Goal: Task Accomplishment & Management: Manage account settings

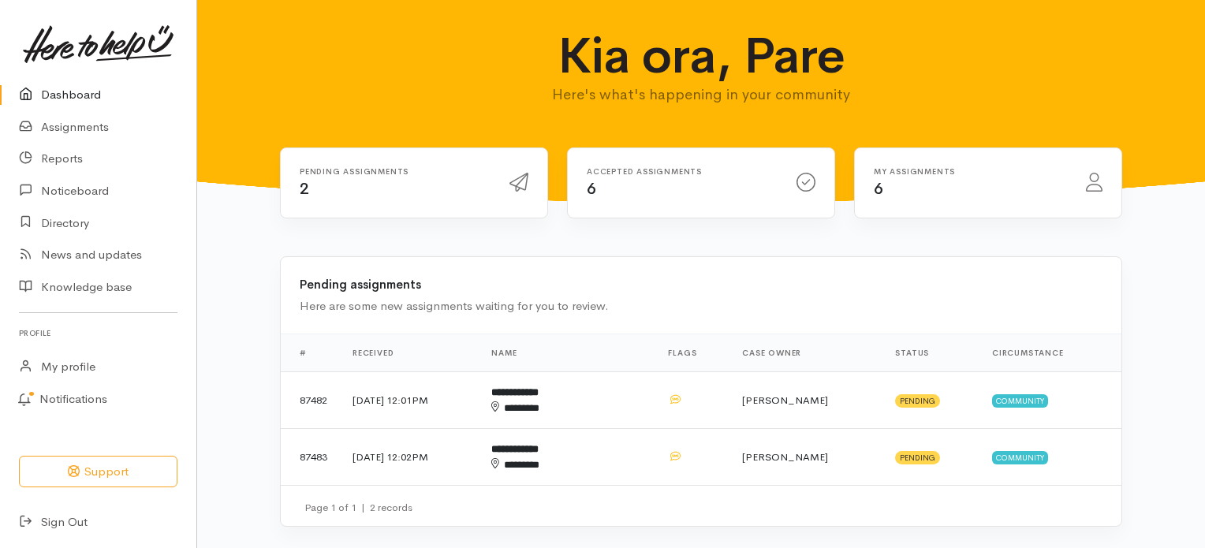
click at [858, 3] on div "Kia ora, Pare Here's what's happening in your community" at bounding box center [701, 102] width 1008 height 204
click at [1144, 24] on div "Kia ora, Pare Here's what's happening in your community" at bounding box center [701, 102] width 1008 height 204
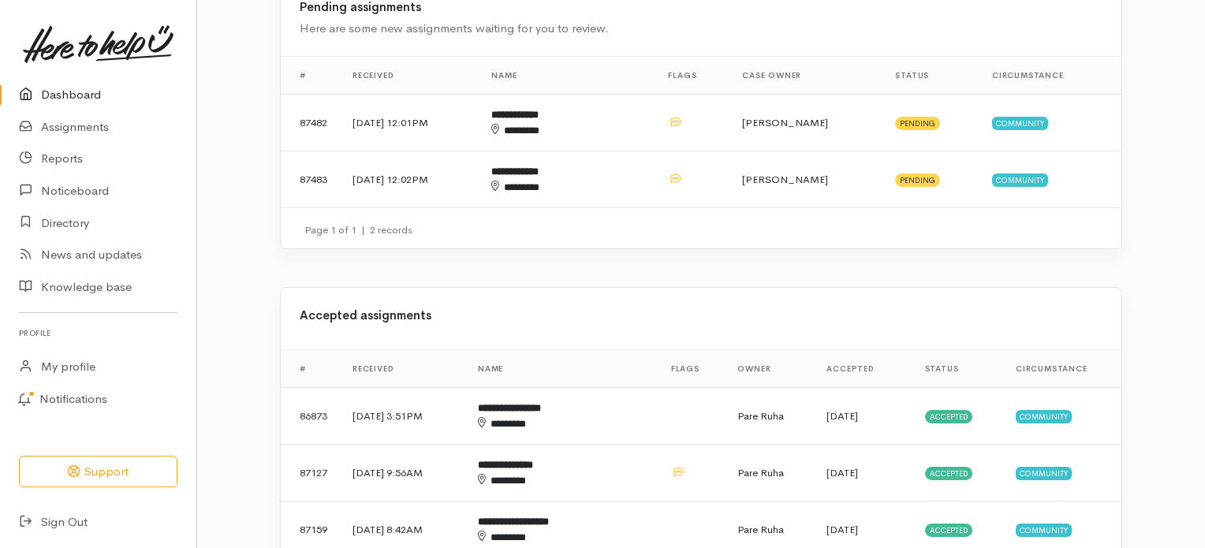
scroll to position [306, 0]
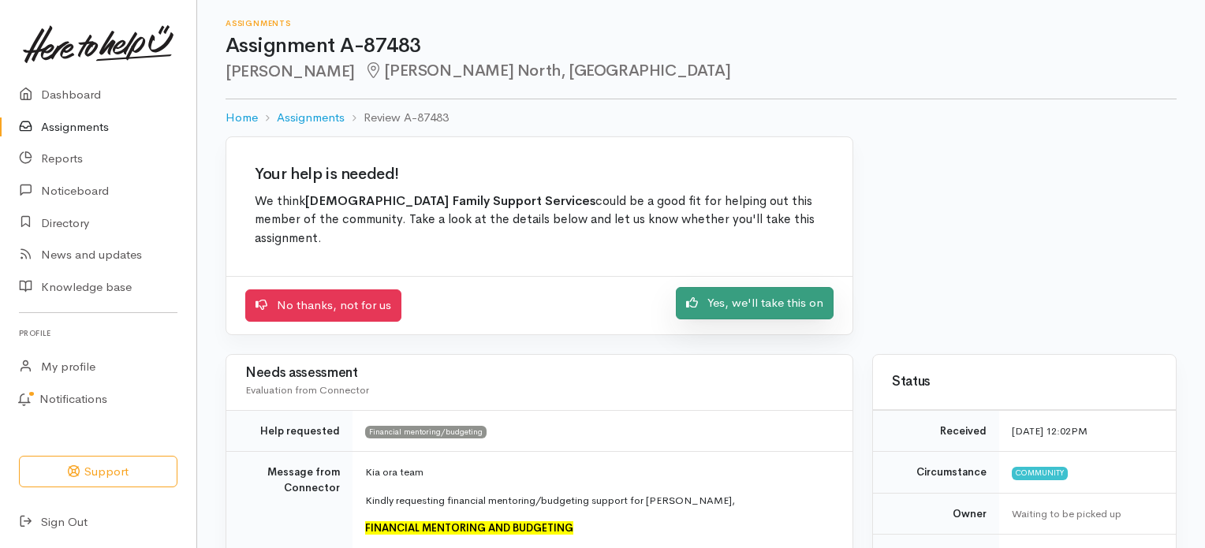
click at [788, 292] on link "Yes, we'll take this on" at bounding box center [755, 303] width 158 height 32
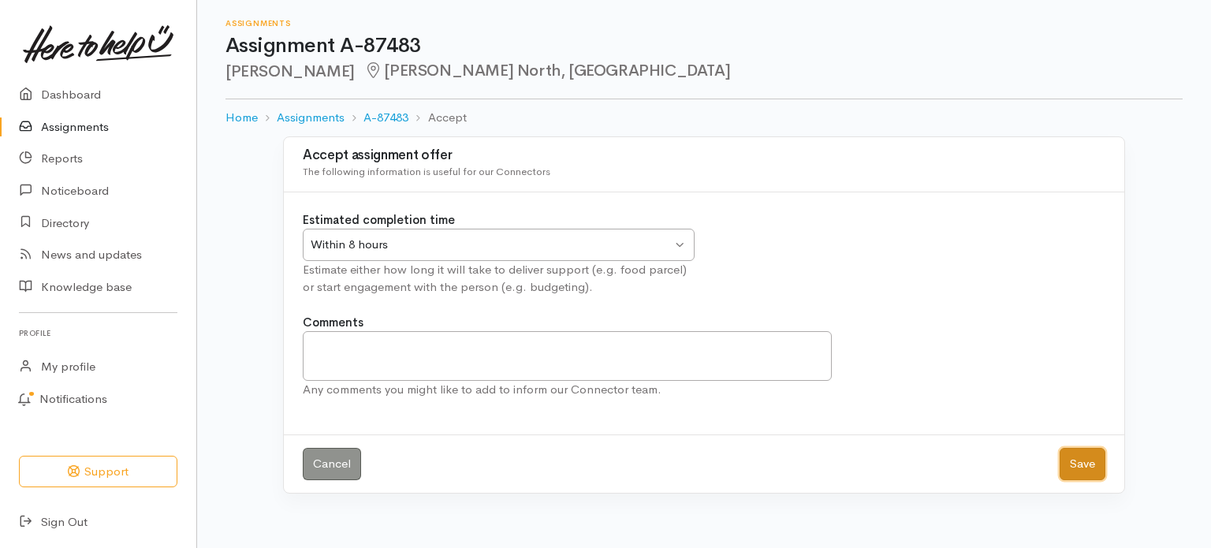
click at [1078, 456] on button "Save" at bounding box center [1083, 464] width 46 height 32
